Goal: Task Accomplishment & Management: Use online tool/utility

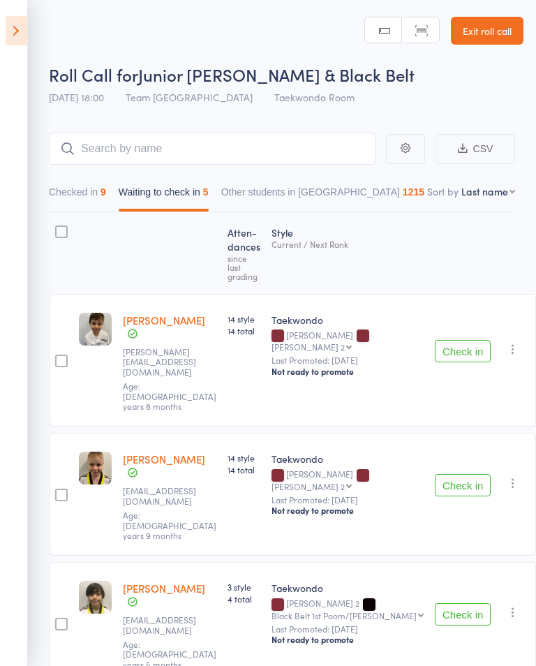
click at [20, 44] on icon at bounding box center [17, 30] width 22 height 29
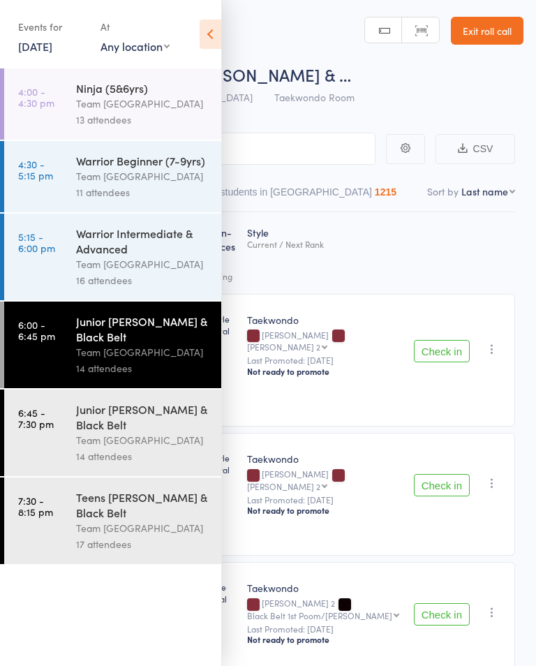
click at [4, 29] on div "Events for 12 Aug, 2025 12 Aug, 2025 August 2025 Sun Mon Tue Wed Thu Fri Sat 31…" at bounding box center [110, 35] width 221 height 71
click at [22, 108] on time "4:00 - 4:30 pm" at bounding box center [36, 97] width 36 height 22
click at [22, 38] on link "12 Aug, 2025" at bounding box center [35, 45] width 34 height 15
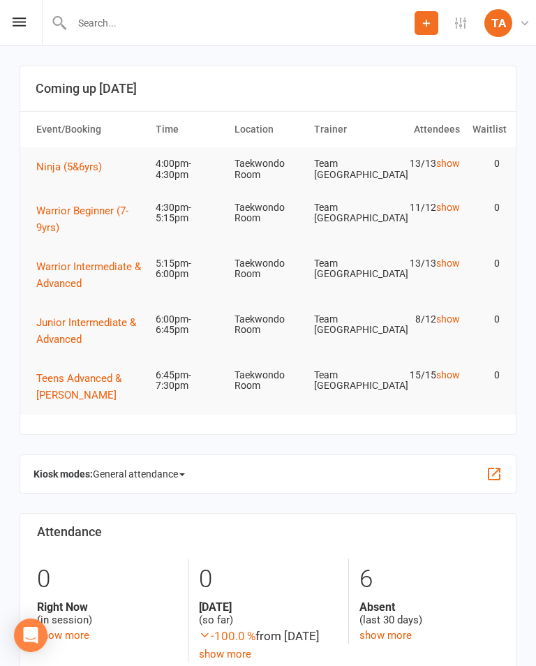
click at [66, 148] on td "Ninja (5&6yrs)" at bounding box center [89, 166] width 119 height 39
click at [64, 166] on span "Ninja (5&6yrs)" at bounding box center [69, 167] width 66 height 13
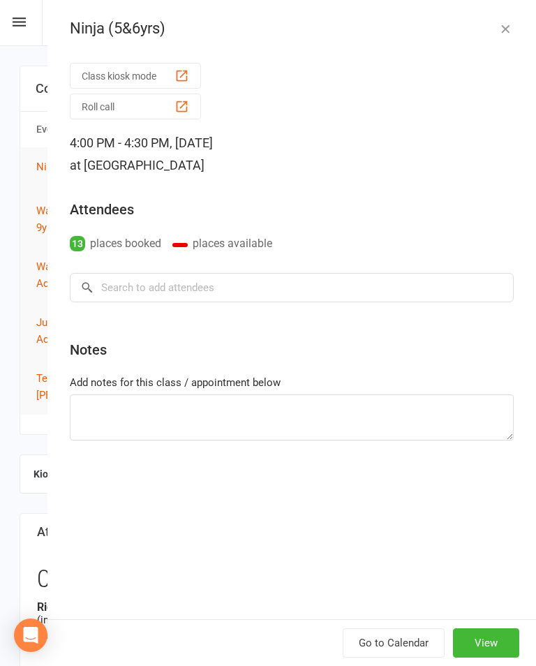
click at [154, 108] on button "Roll call" at bounding box center [135, 107] width 131 height 26
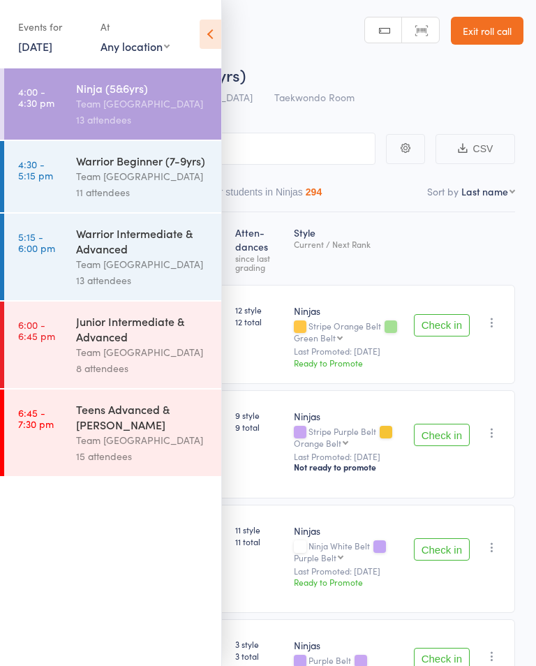
click at [203, 32] on icon at bounding box center [211, 34] width 22 height 29
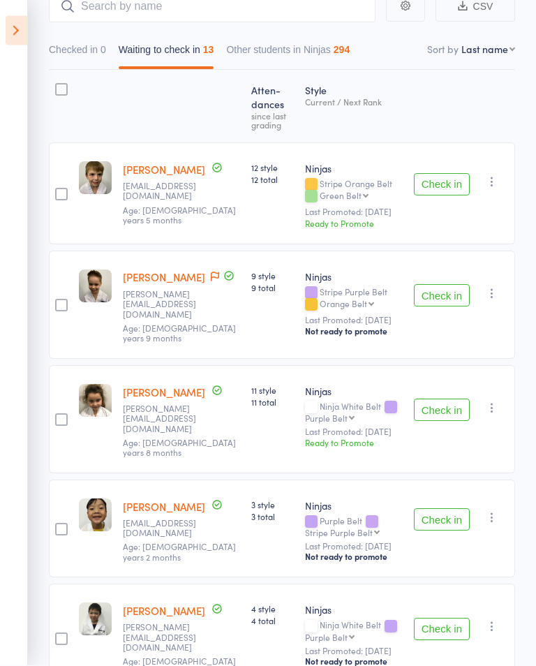
scroll to position [142, 0]
click at [449, 399] on button "Check in" at bounding box center [442, 410] width 56 height 22
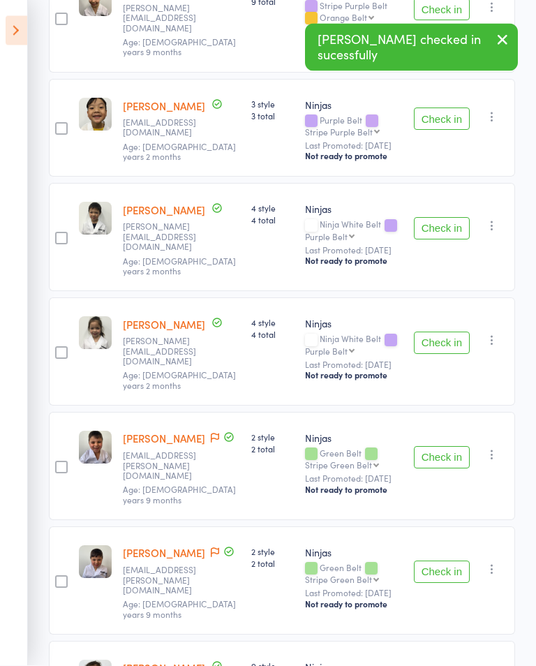
scroll to position [433, 0]
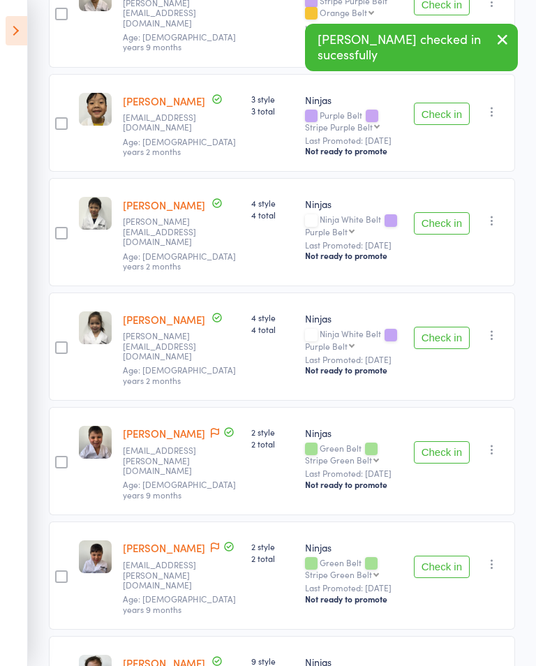
click at [444, 441] on button "Check in" at bounding box center [442, 452] width 56 height 22
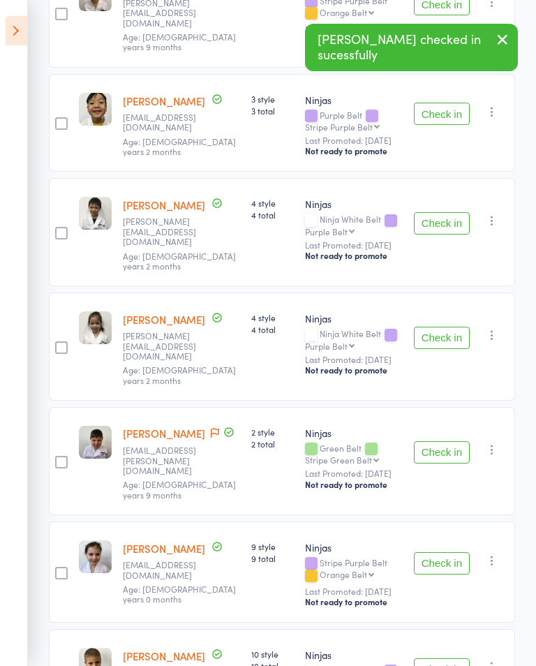
click at [447, 441] on button "Check in" at bounding box center [442, 452] width 56 height 22
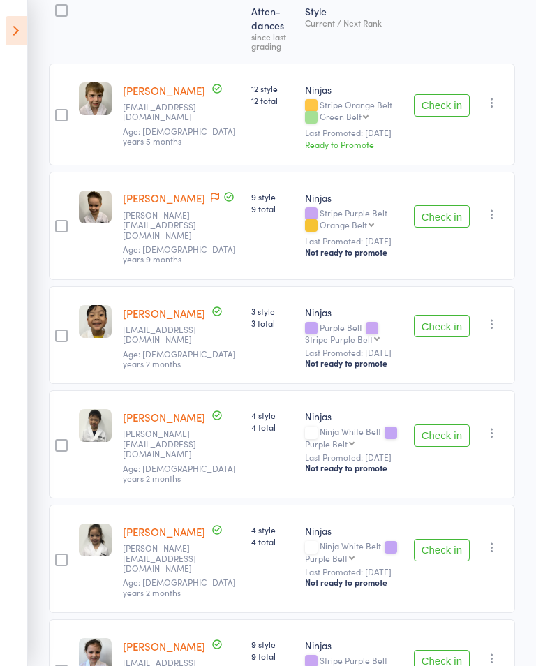
scroll to position [204, 0]
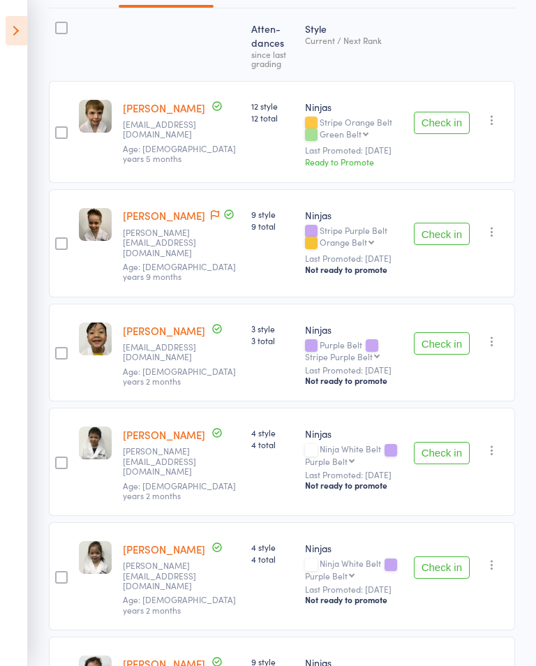
click at [429, 448] on button "Check in" at bounding box center [442, 453] width 56 height 22
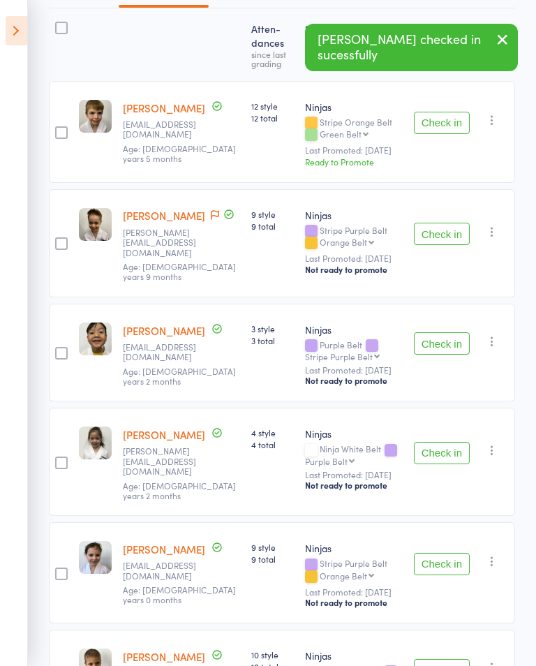
click at [437, 442] on button "Check in" at bounding box center [442, 453] width 56 height 22
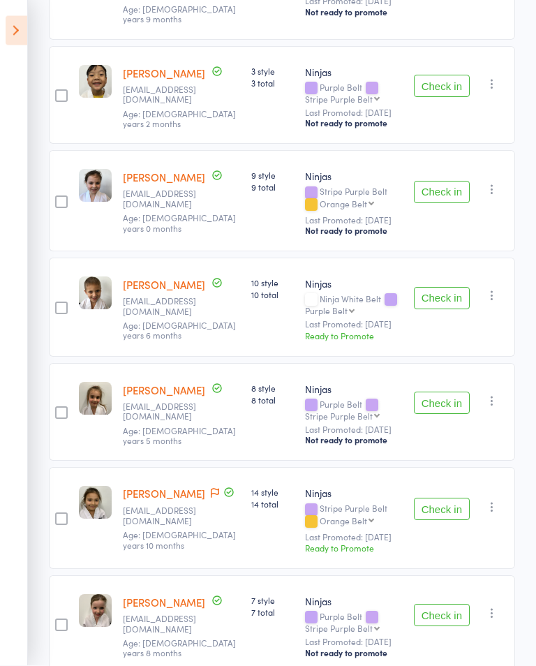
scroll to position [493, 0]
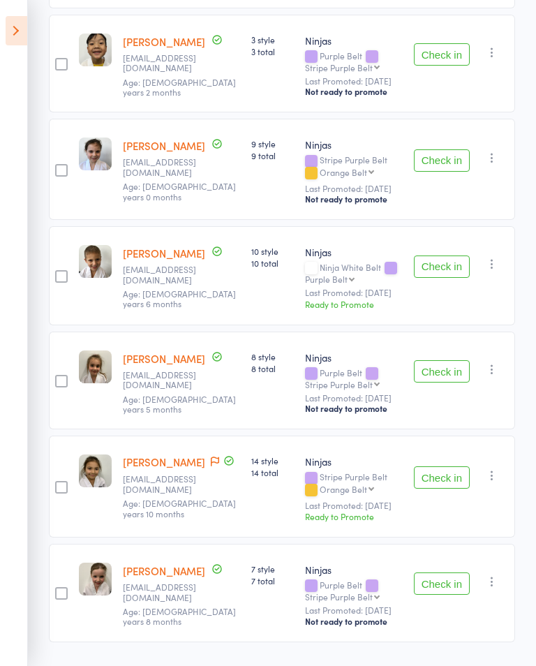
click at [439, 577] on button "Check in" at bounding box center [442, 583] width 56 height 22
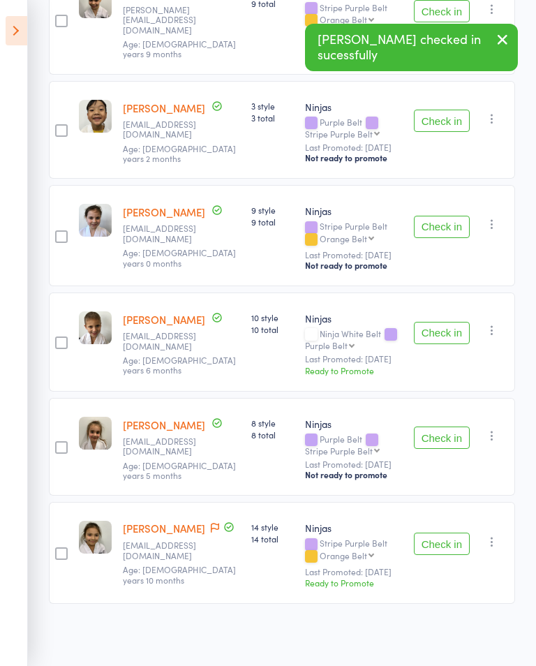
scroll to position [388, 0]
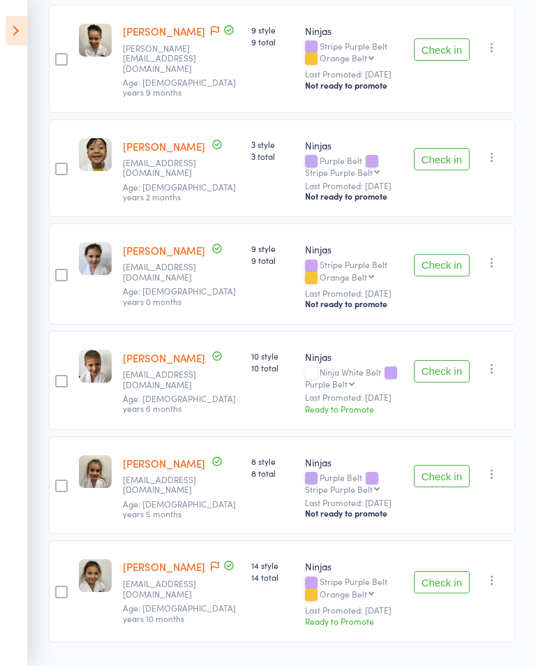
click at [15, 37] on icon at bounding box center [17, 30] width 22 height 29
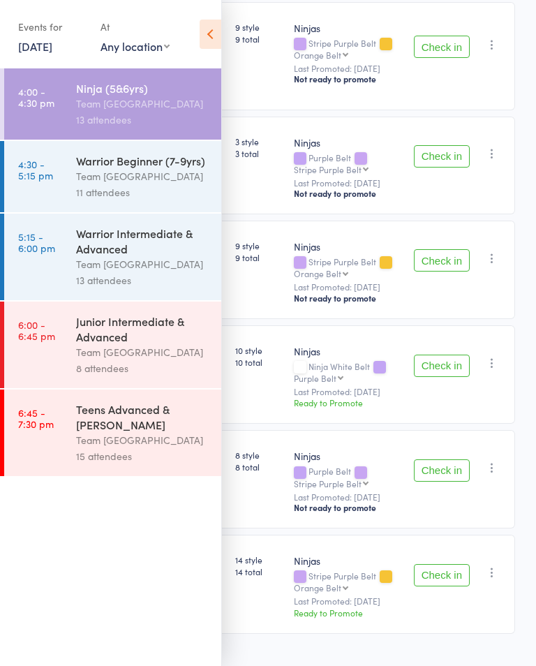
click at [47, 168] on time "4:30 - 5:15 pm" at bounding box center [35, 169] width 35 height 22
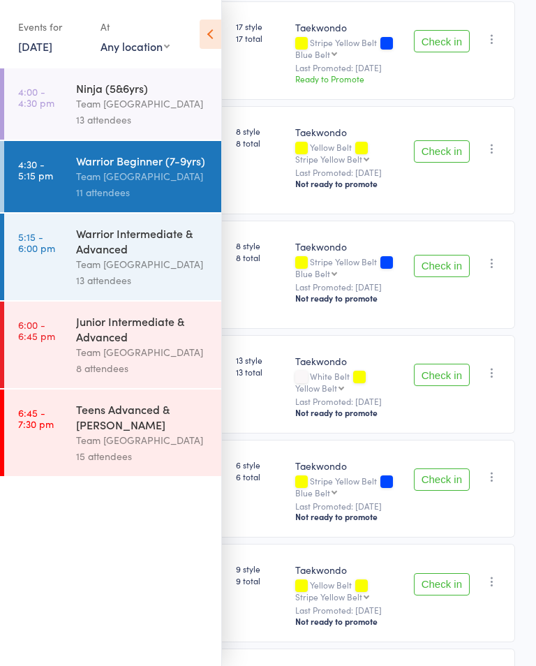
scroll to position [1, 0]
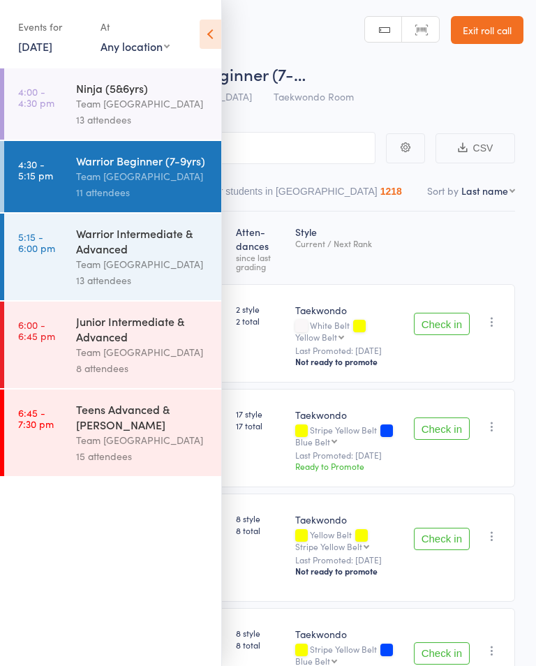
click at [195, 31] on div "Events for [DATE] [DATE] [DATE] Sun Mon Tue Wed Thu Fri Sat 31 27 28 29 30 31 0…" at bounding box center [110, 35] width 221 height 71
click at [218, 15] on div "Events for [DATE] [DATE] [DATE] Sun Mon Tue Wed Thu Fri Sat 31 27 28 29 30 31 0…" at bounding box center [110, 35] width 221 height 71
click at [204, 36] on icon at bounding box center [211, 34] width 22 height 29
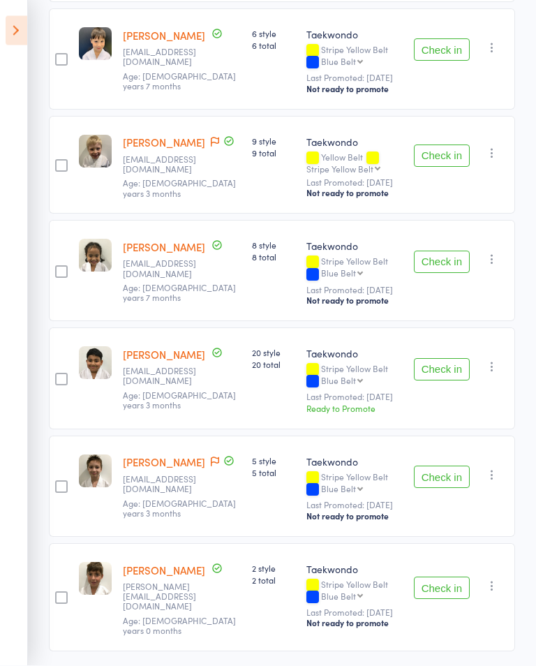
scroll to position [825, 0]
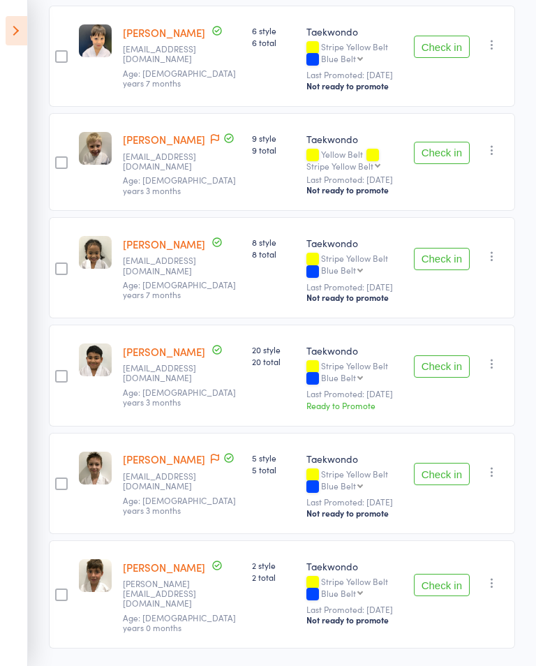
click at [457, 584] on button "Check in" at bounding box center [442, 585] width 56 height 22
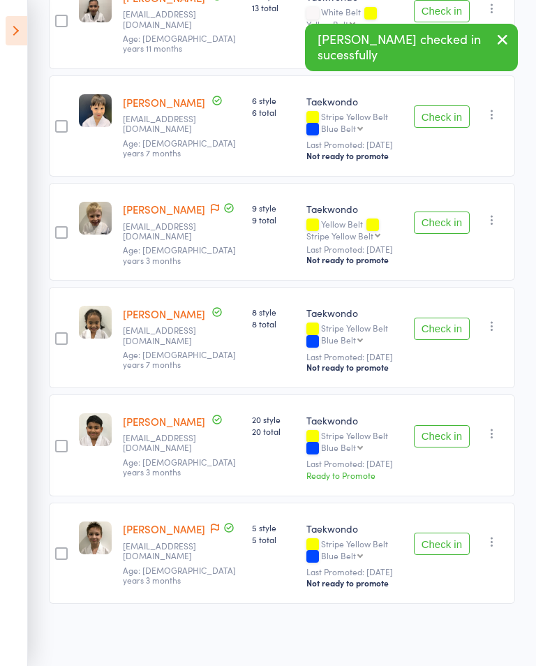
scroll to position [702, 0]
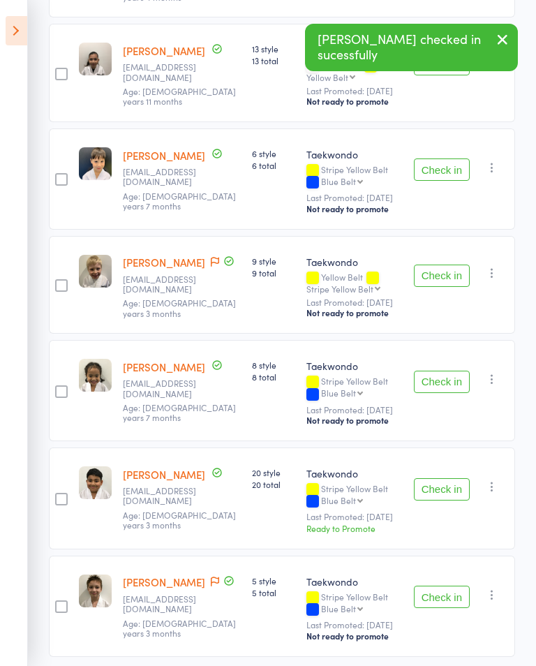
click at [432, 371] on button "Check in" at bounding box center [442, 382] width 56 height 22
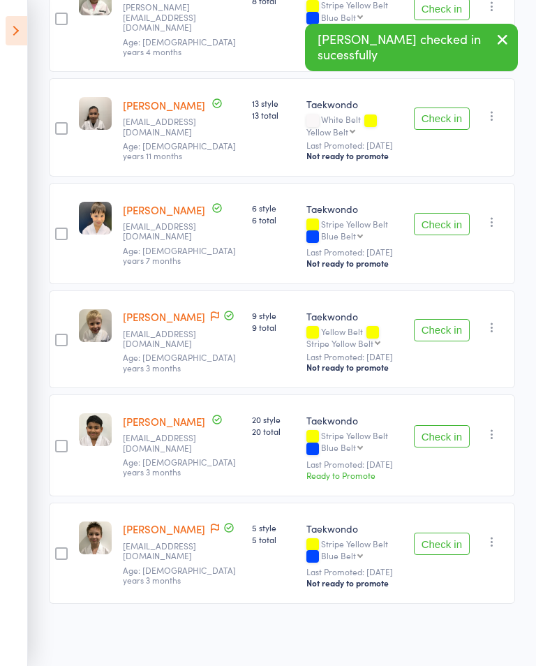
scroll to position [598, 0]
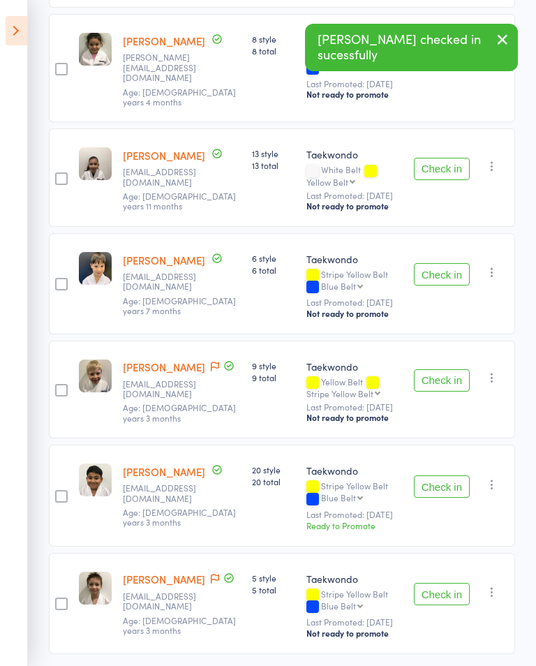
click at [435, 369] on button "Check in" at bounding box center [442, 380] width 56 height 22
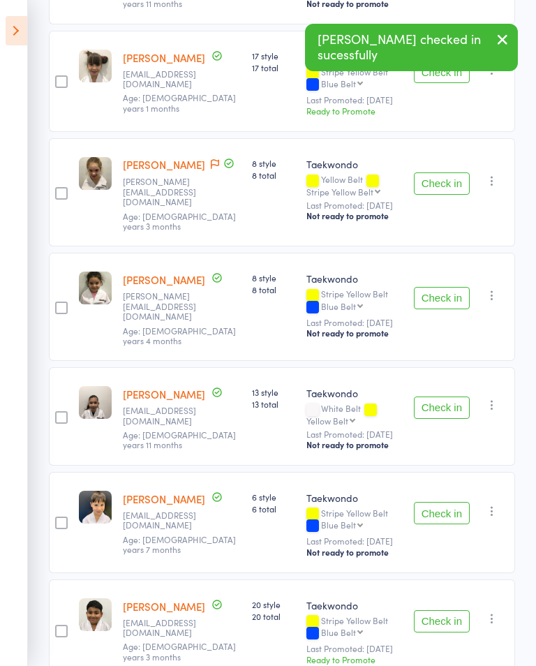
scroll to position [360, 0]
click at [445, 287] on button "Check in" at bounding box center [442, 297] width 56 height 22
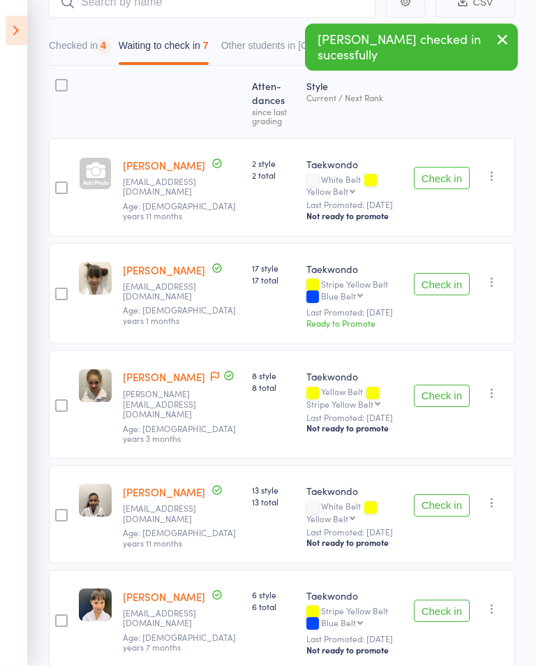
scroll to position [147, 0]
click at [447, 176] on button "Check in" at bounding box center [442, 178] width 56 height 22
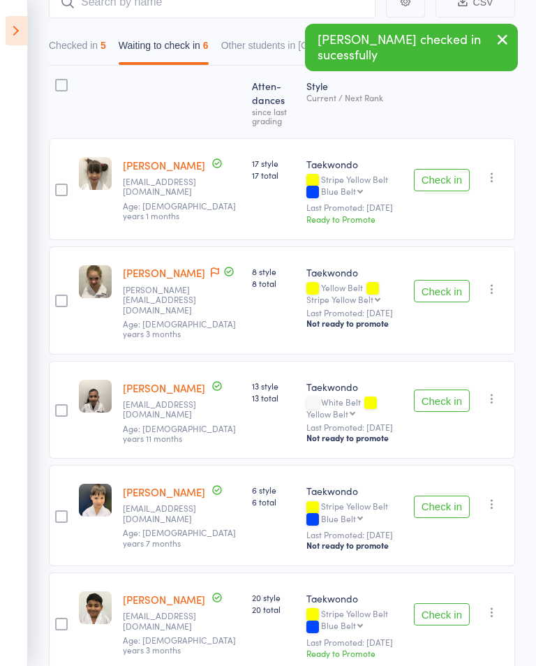
click at [447, 286] on button "Check in" at bounding box center [442, 291] width 56 height 22
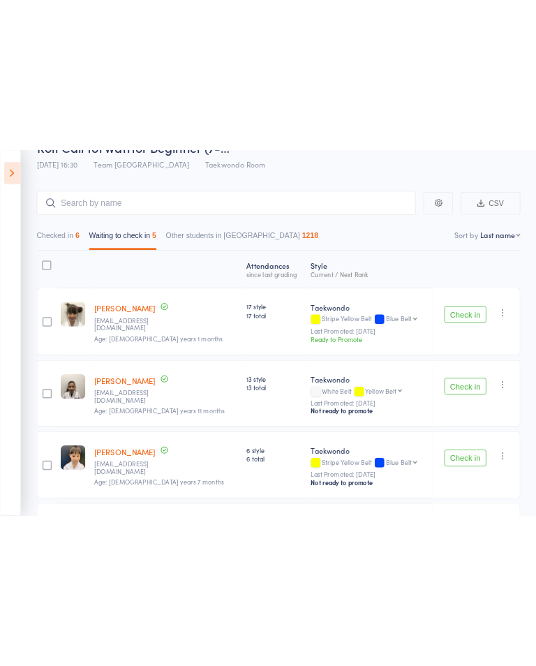
scroll to position [17, 0]
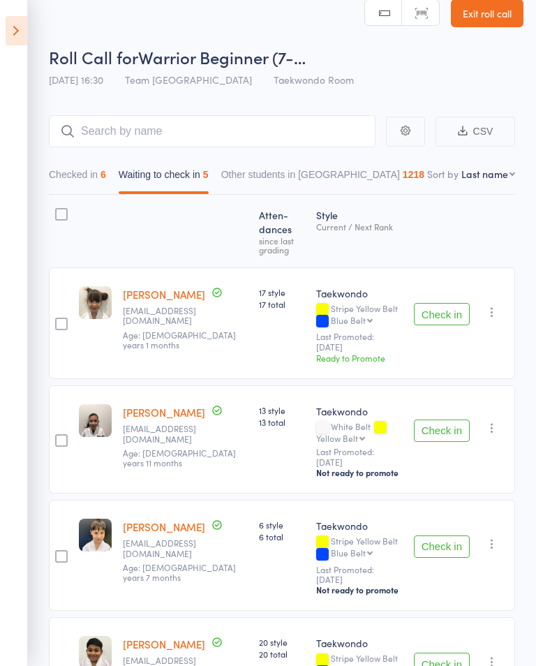
click at [84, 172] on button "Checked in 6" at bounding box center [77, 178] width 57 height 32
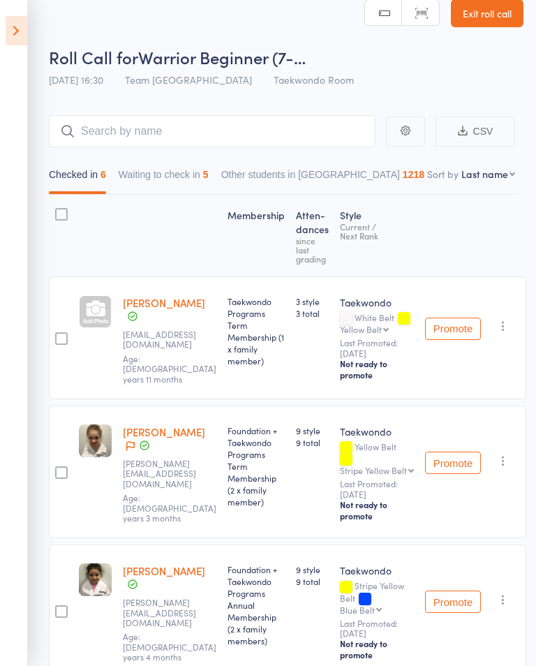
click at [95, 313] on div at bounding box center [95, 311] width 33 height 33
click at [138, 172] on button "Waiting to check in 5" at bounding box center [164, 178] width 90 height 32
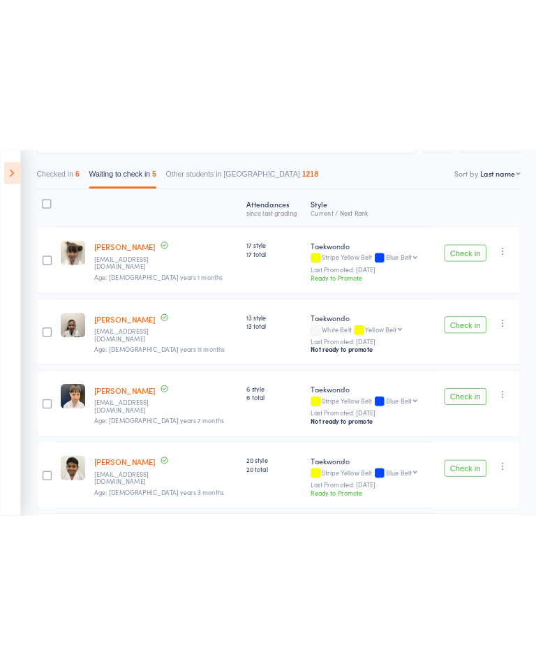
scroll to position [110, 0]
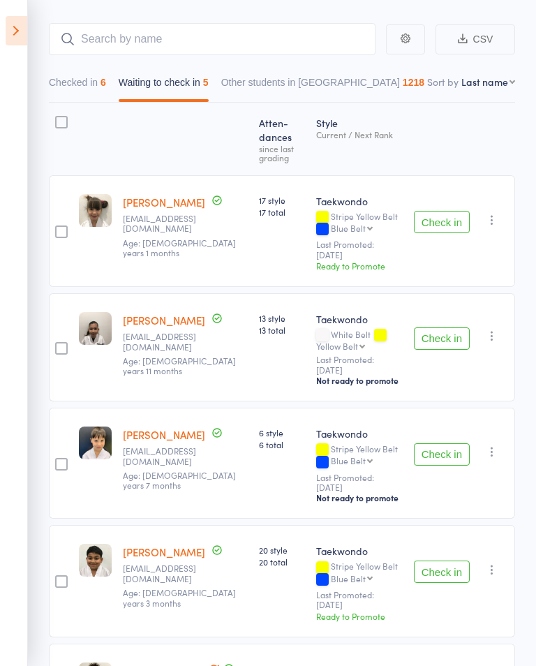
click at [57, 87] on button "Checked in 6" at bounding box center [77, 86] width 57 height 32
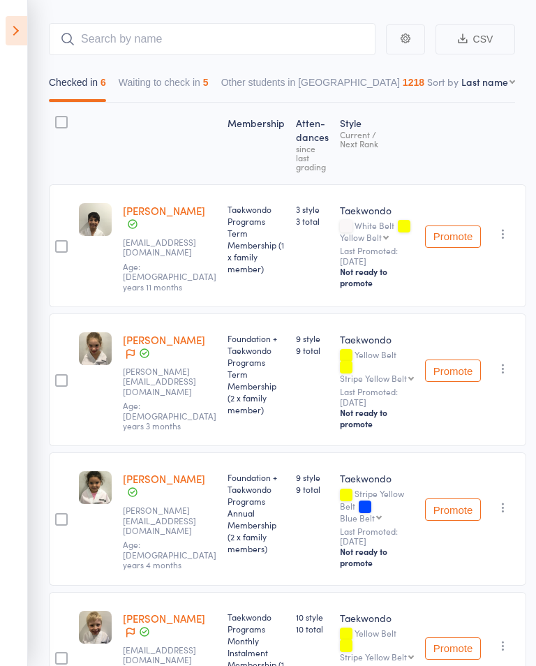
click at [129, 84] on button "Waiting to check in 5" at bounding box center [164, 86] width 90 height 32
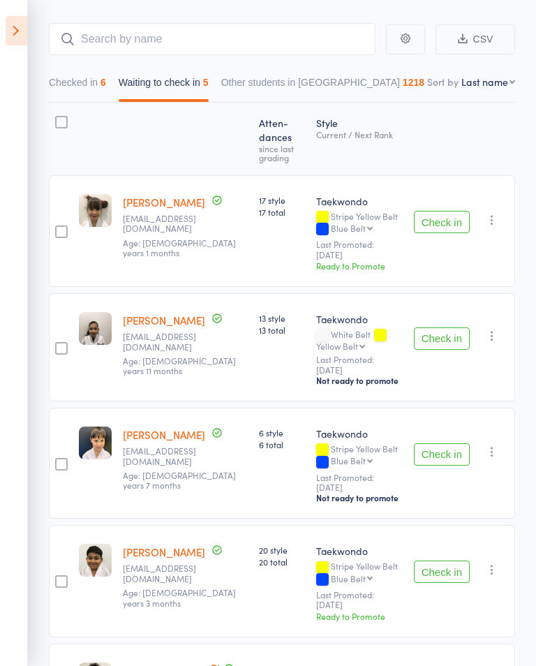
click at [445, 329] on button "Check in" at bounding box center [442, 338] width 56 height 22
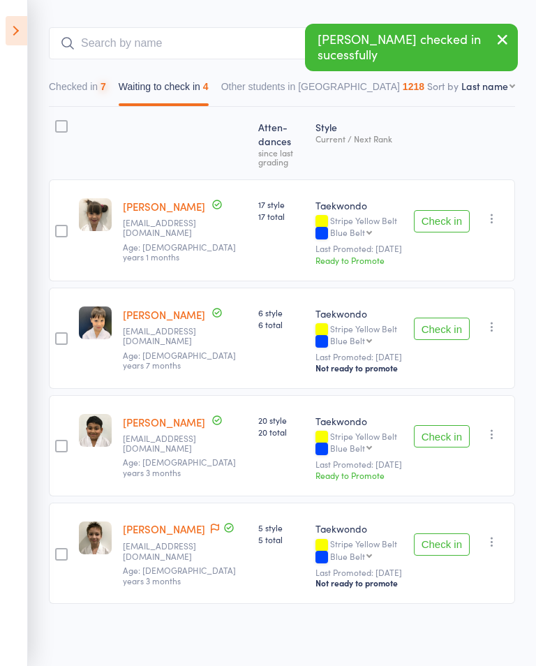
scroll to position [105, 0]
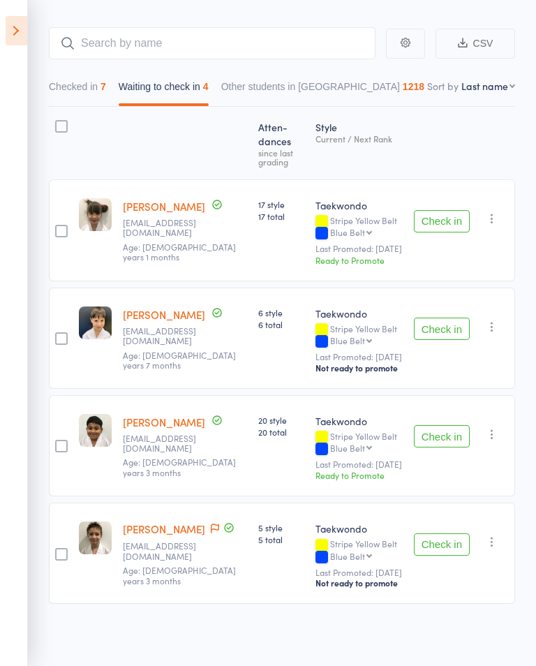
click at [438, 334] on button "Check in" at bounding box center [442, 329] width 56 height 22
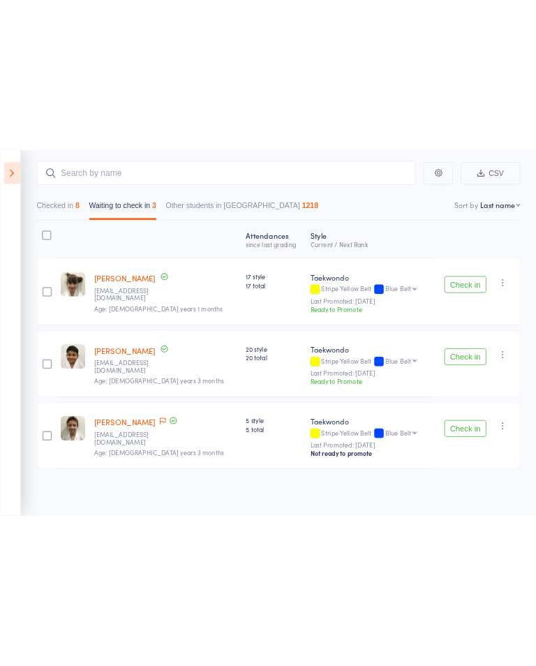
scroll to position [1, 0]
